Goal: Check status: Check status

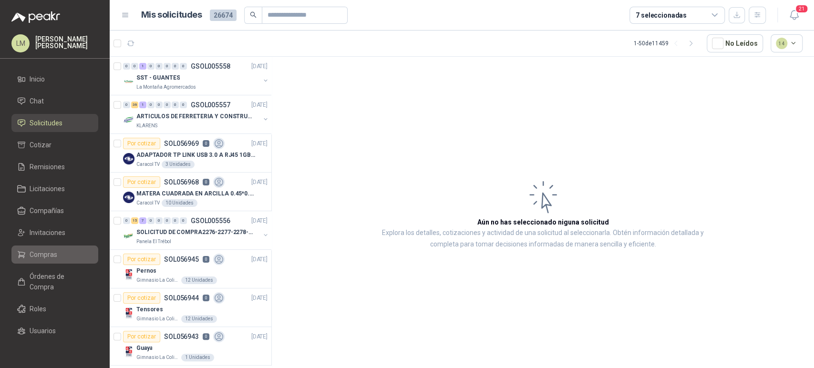
click at [36, 252] on span "Compras" at bounding box center [44, 254] width 28 height 10
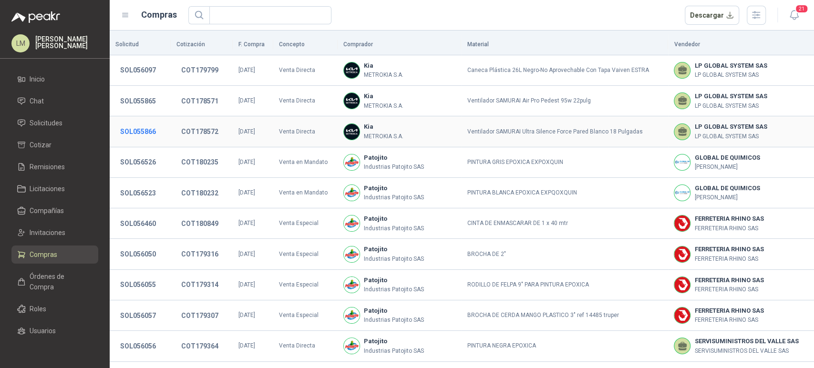
click at [133, 126] on button "SOL055866" at bounding box center [137, 131] width 45 height 17
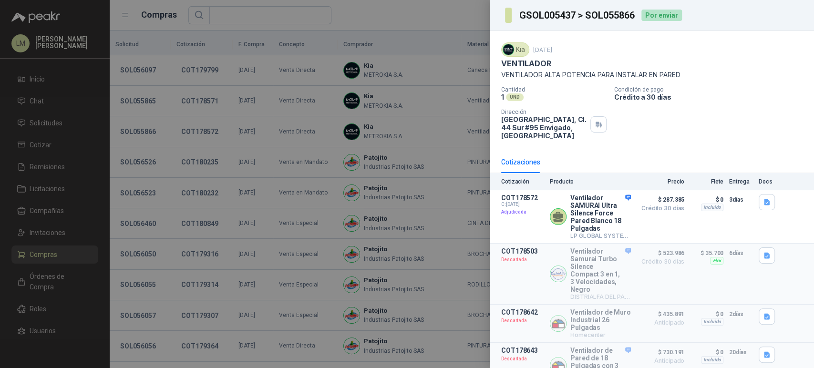
click at [197, 136] on div at bounding box center [407, 184] width 814 height 368
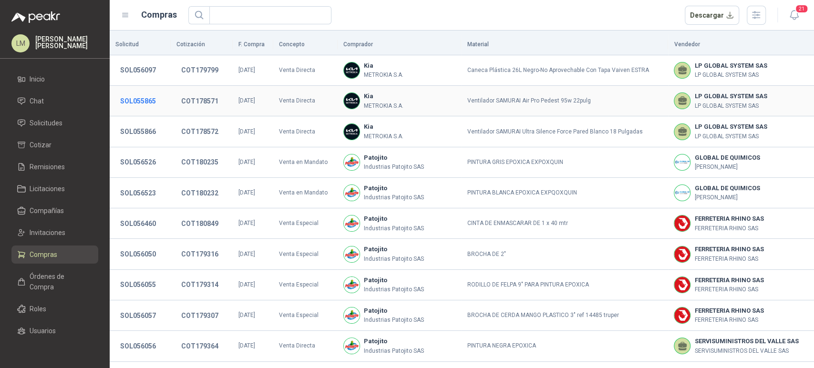
click at [131, 96] on button "SOL055865" at bounding box center [137, 100] width 45 height 17
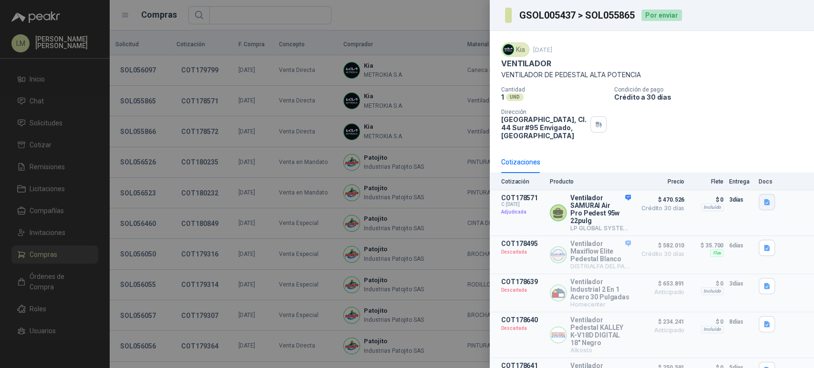
click at [763, 203] on icon "button" at bounding box center [767, 202] width 8 height 8
click at [720, 183] on button "METROKIA-VENTILADOR PEDESTAL-PARED-N105 -.pdf" at bounding box center [678, 181] width 164 height 10
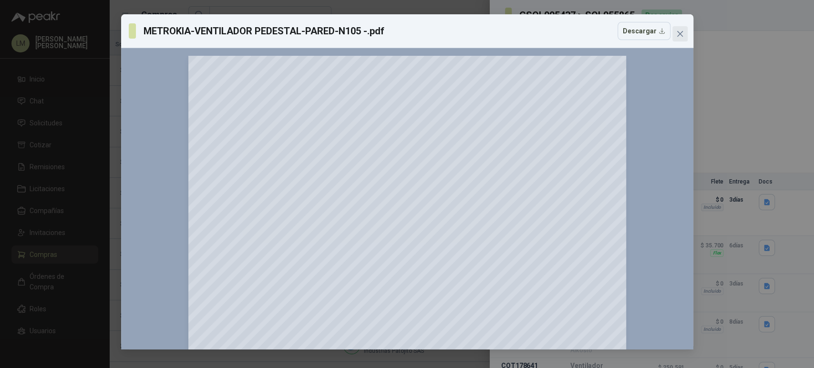
click at [679, 33] on icon "close" at bounding box center [680, 34] width 6 height 6
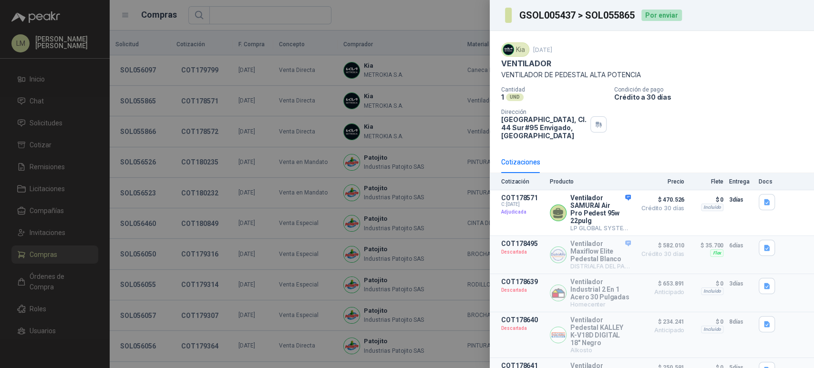
click at [219, 74] on div at bounding box center [407, 184] width 814 height 368
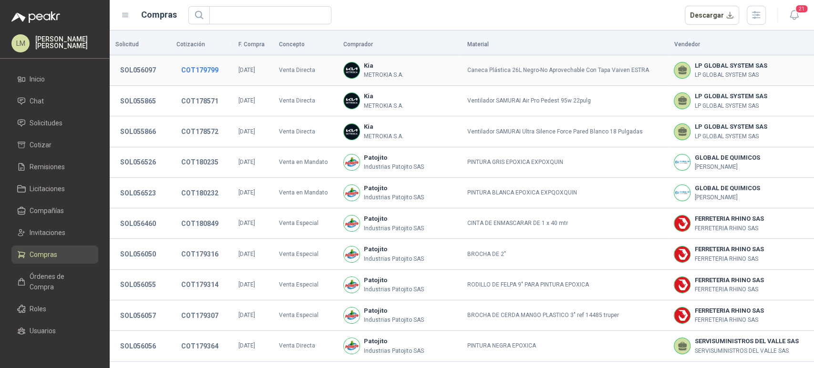
click at [198, 68] on button "COT179799" at bounding box center [199, 70] width 47 height 17
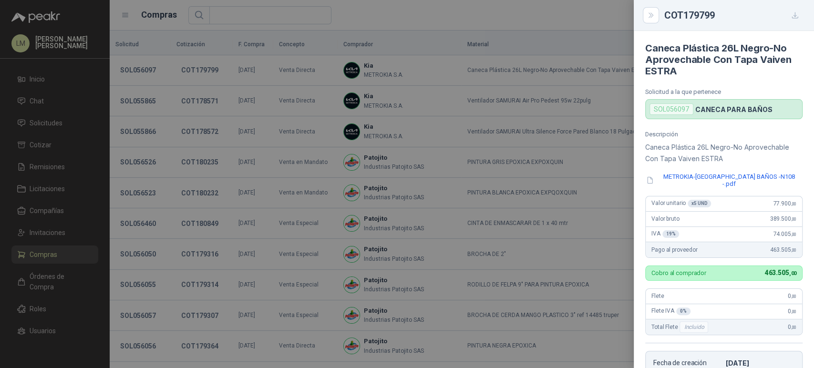
click at [114, 60] on div at bounding box center [407, 184] width 814 height 368
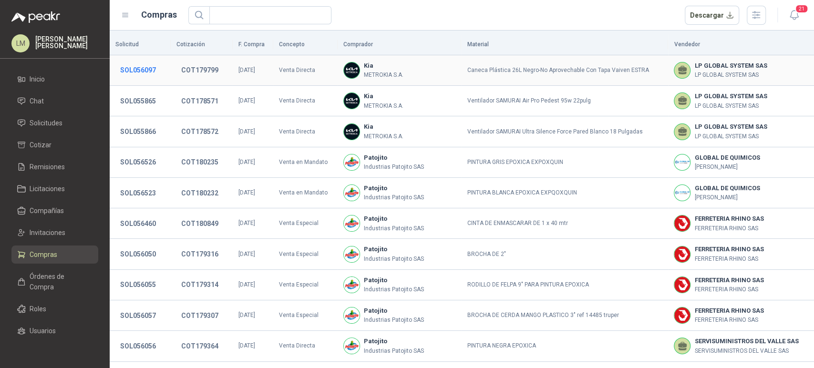
click at [131, 68] on button "SOL056097" at bounding box center [137, 70] width 45 height 17
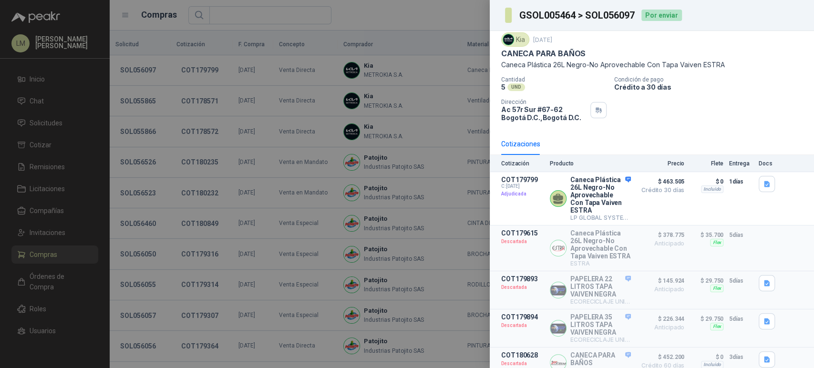
scroll to position [57, 0]
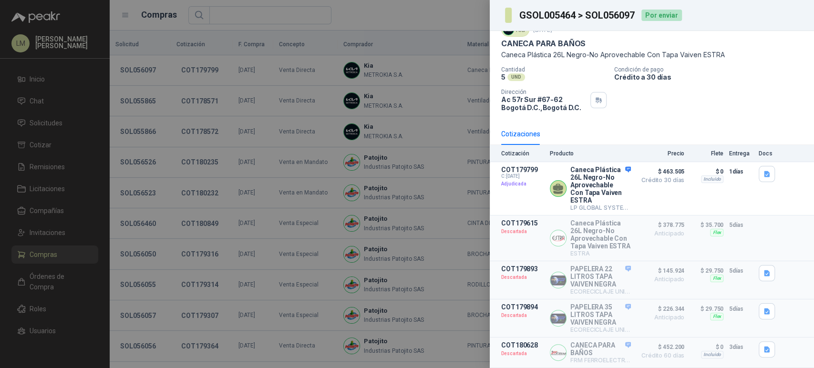
click at [247, 117] on div at bounding box center [407, 184] width 814 height 368
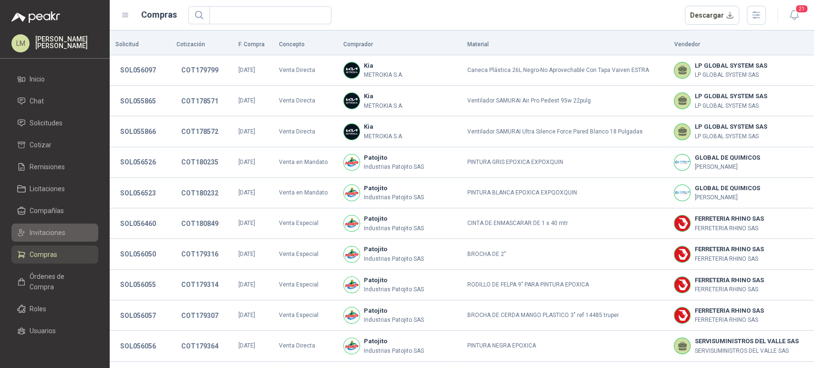
click at [47, 229] on span "Invitaciones" at bounding box center [48, 232] width 36 height 10
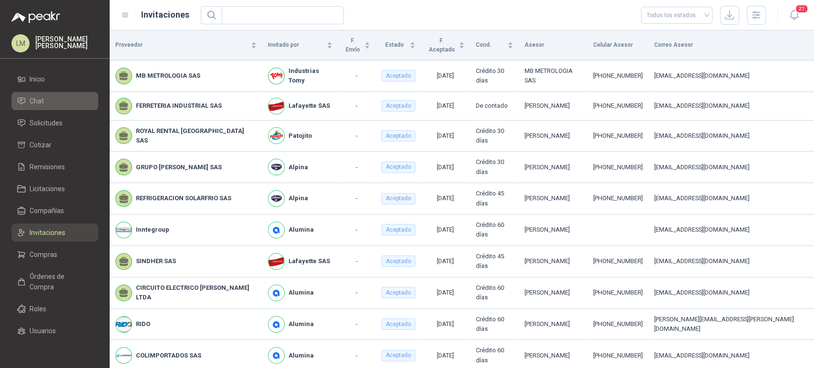
click at [56, 100] on li "Chat" at bounding box center [54, 101] width 75 height 10
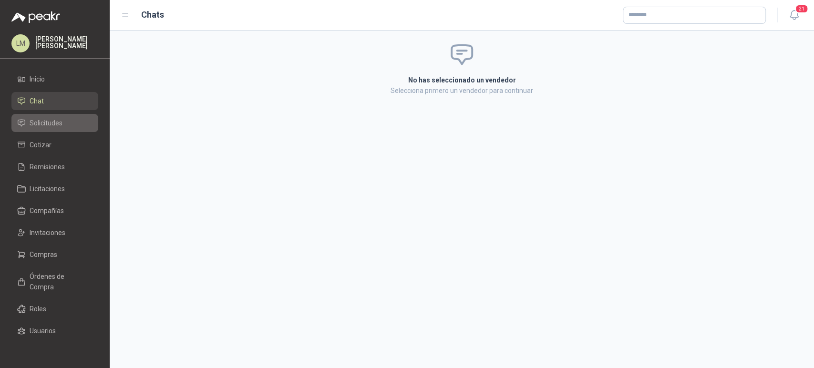
click at [49, 130] on link "Solicitudes" at bounding box center [54, 123] width 87 height 18
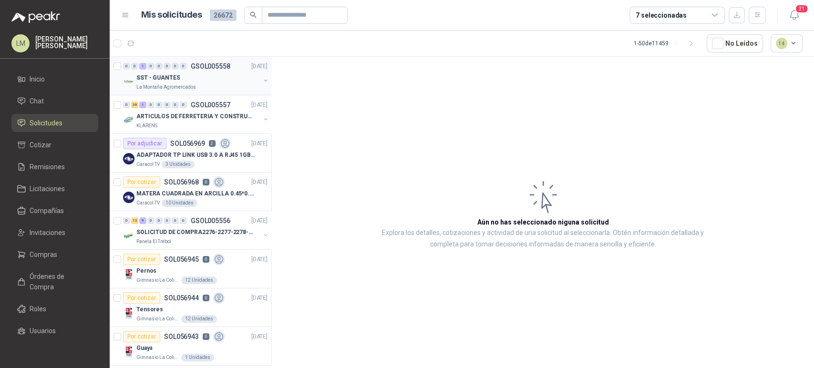
click at [262, 78] on button "button" at bounding box center [266, 81] width 8 height 8
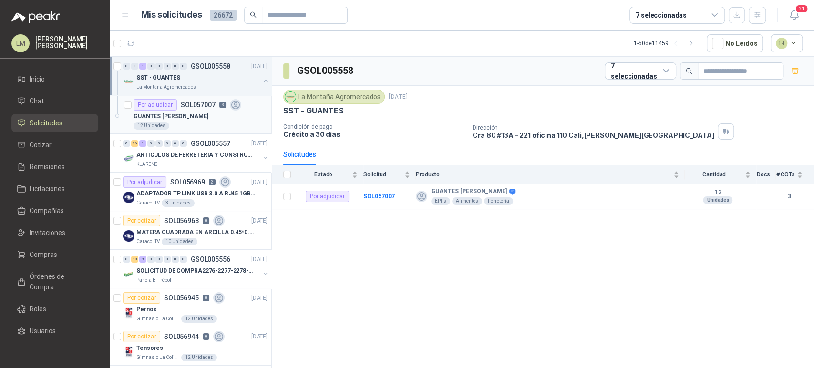
click at [170, 124] on div "12 Unidades" at bounding box center [200, 126] width 134 height 8
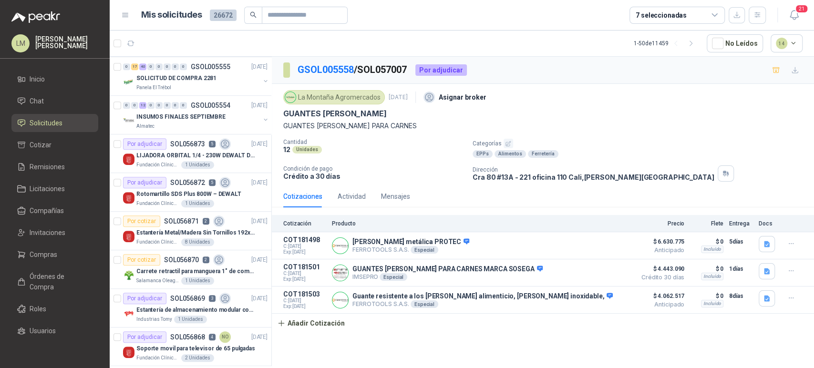
scroll to position [348, 0]
